Goal: Browse casually: Explore the website without a specific task or goal

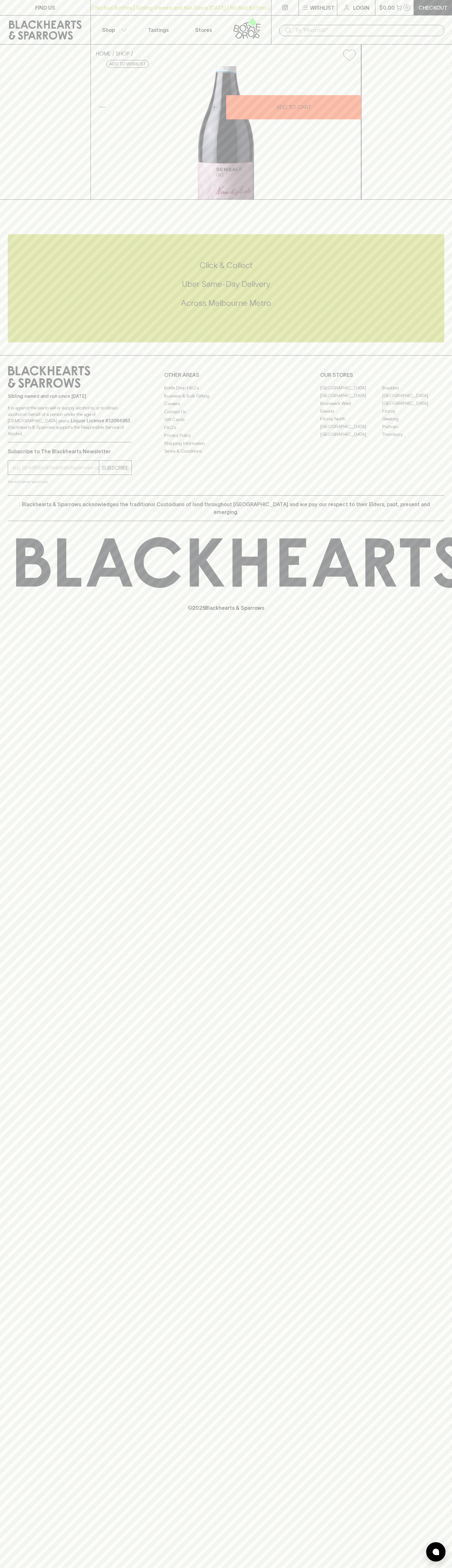
click at [450, 20] on div "​" at bounding box center [361, 29] width 181 height 29
click at [449, 495] on div "Sibling owned and run since 2006 It is against the law to sell or supply alcoho…" at bounding box center [226, 425] width 452 height 140
click at [301, 1567] on html "FIND US | No Bad Bottles | Sibling Owned and Run Since 2006 | No Bad Bottles | …" at bounding box center [226, 784] width 452 height 1568
click at [15, 1511] on div "FIND US | No Bad Bottles | Sibling Owned and Run Since 2006 | No Bad Bottles | …" at bounding box center [226, 784] width 452 height 1568
